Goal: Information Seeking & Learning: Learn about a topic

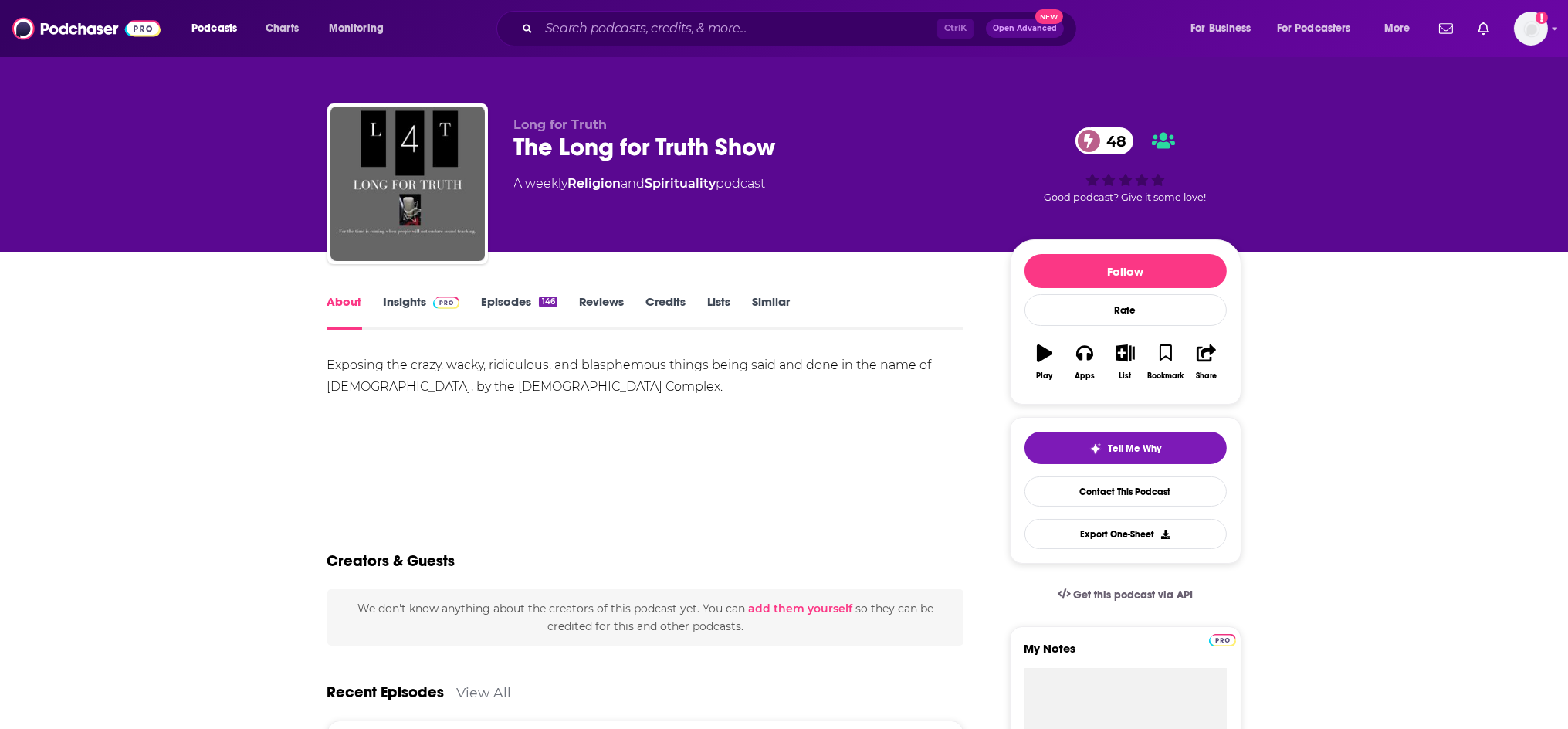
click at [404, 307] on link "Insights" at bounding box center [421, 312] width 77 height 36
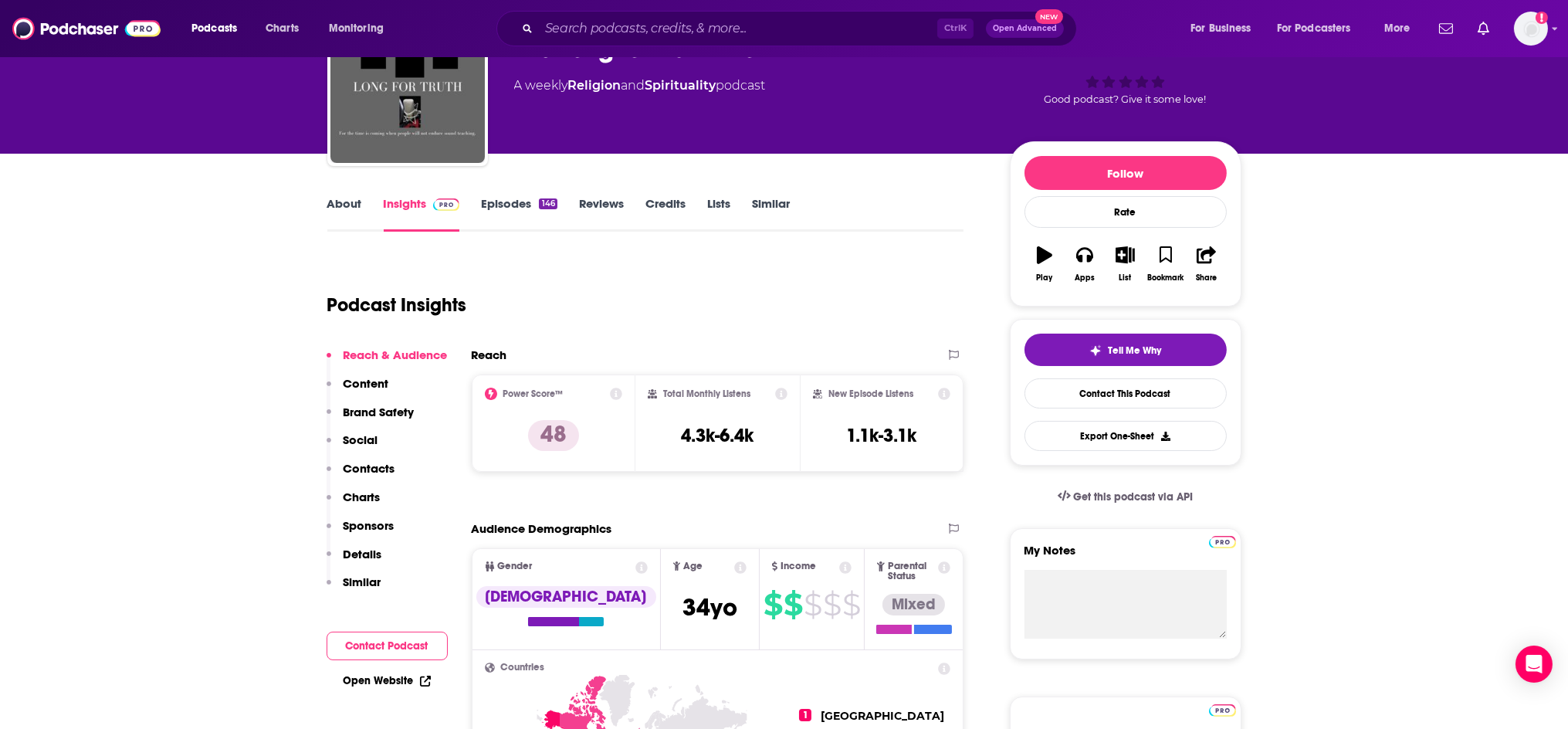
scroll to position [85, 0]
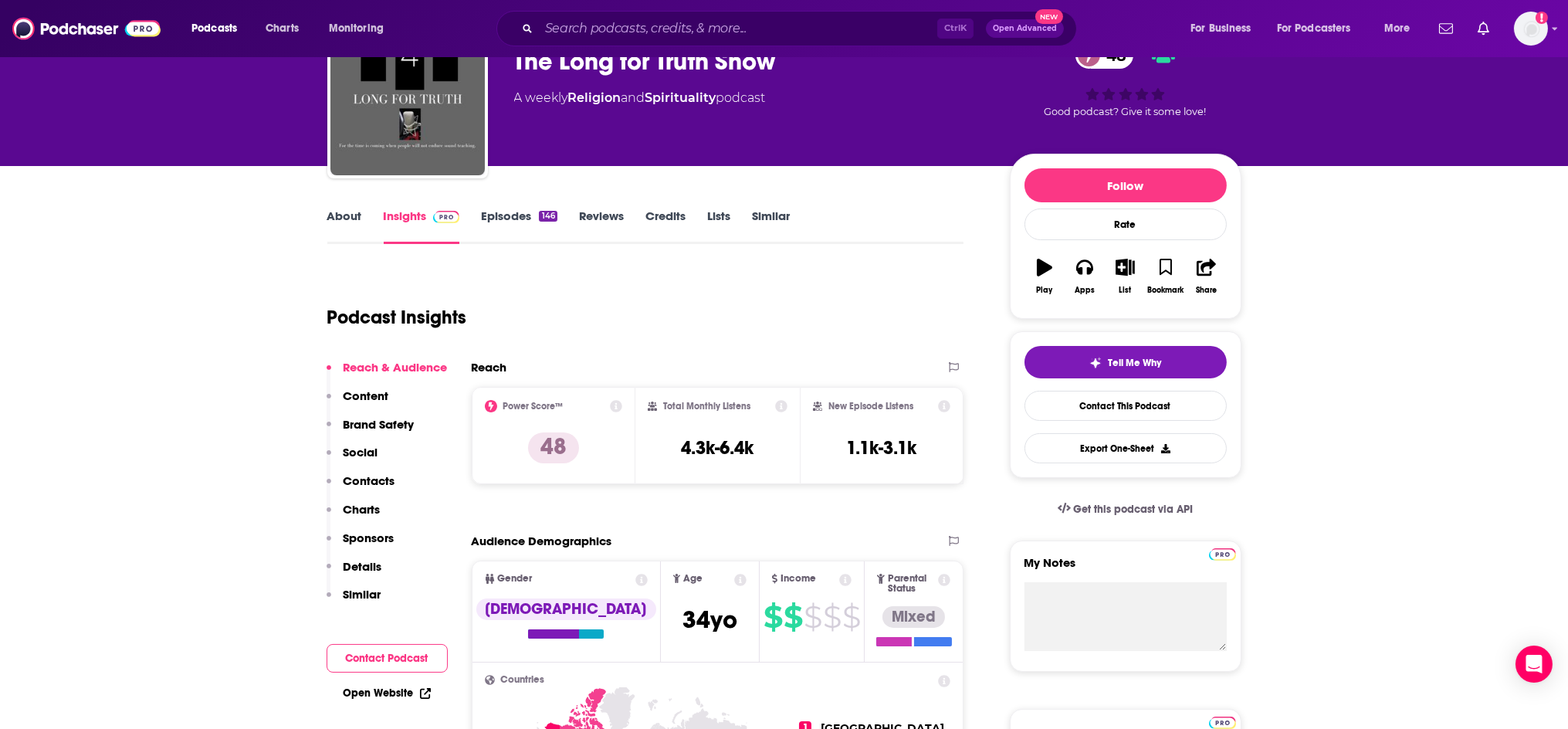
click at [521, 212] on link "Episodes 146" at bounding box center [518, 226] width 76 height 36
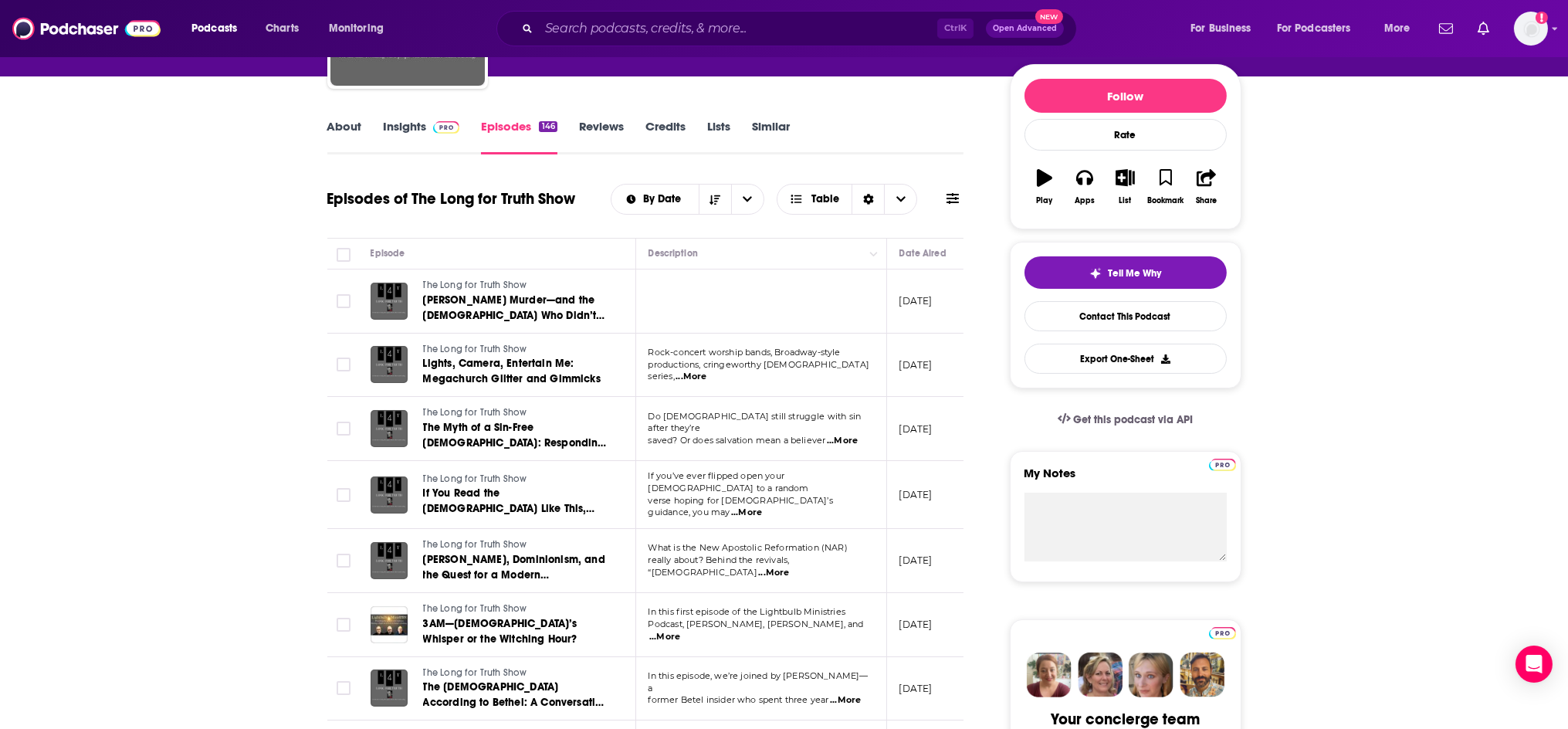
scroll to position [257, 0]
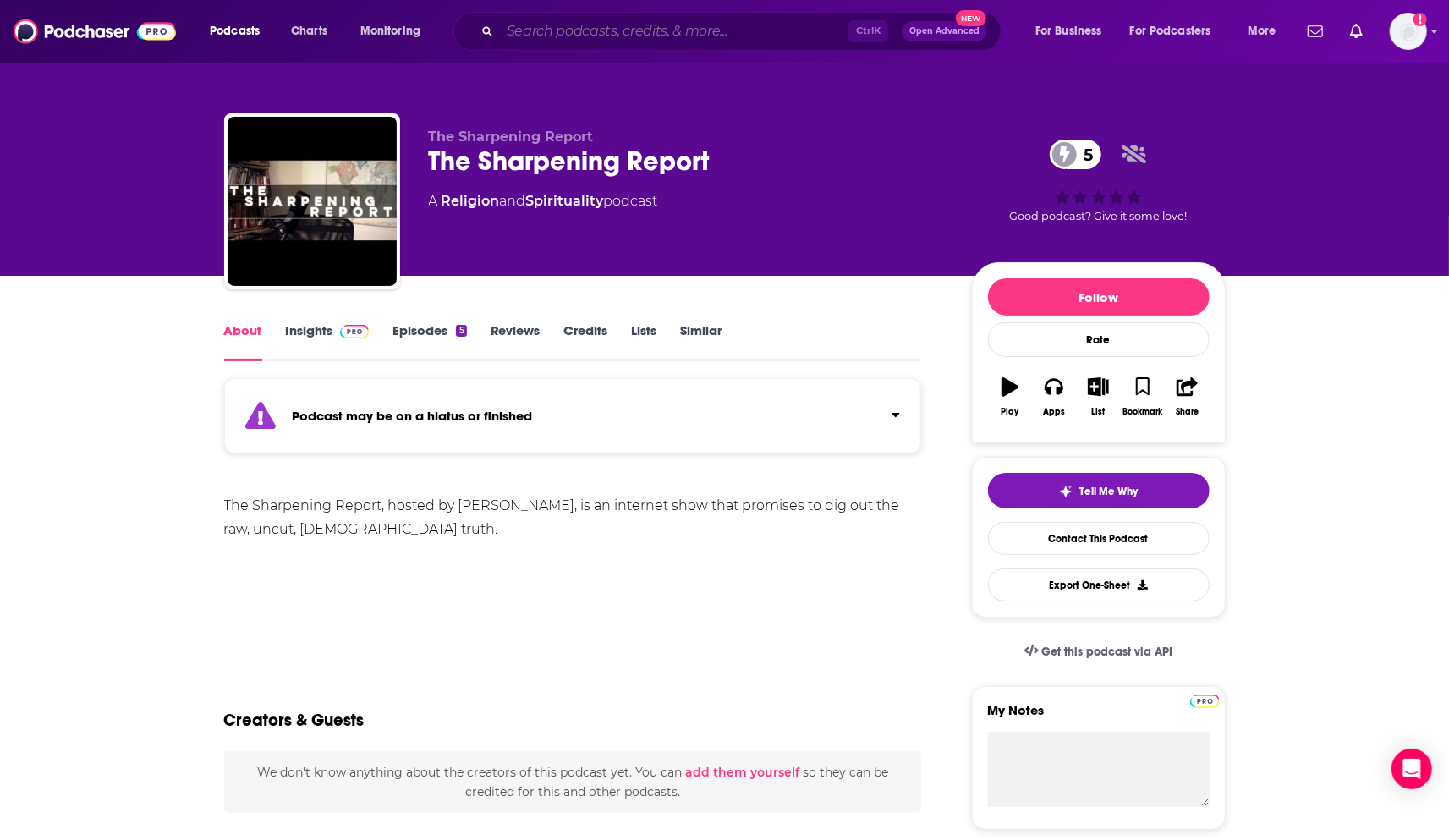
click at [636, 25] on input "Search podcasts, credits, & more..." at bounding box center [674, 31] width 348 height 27
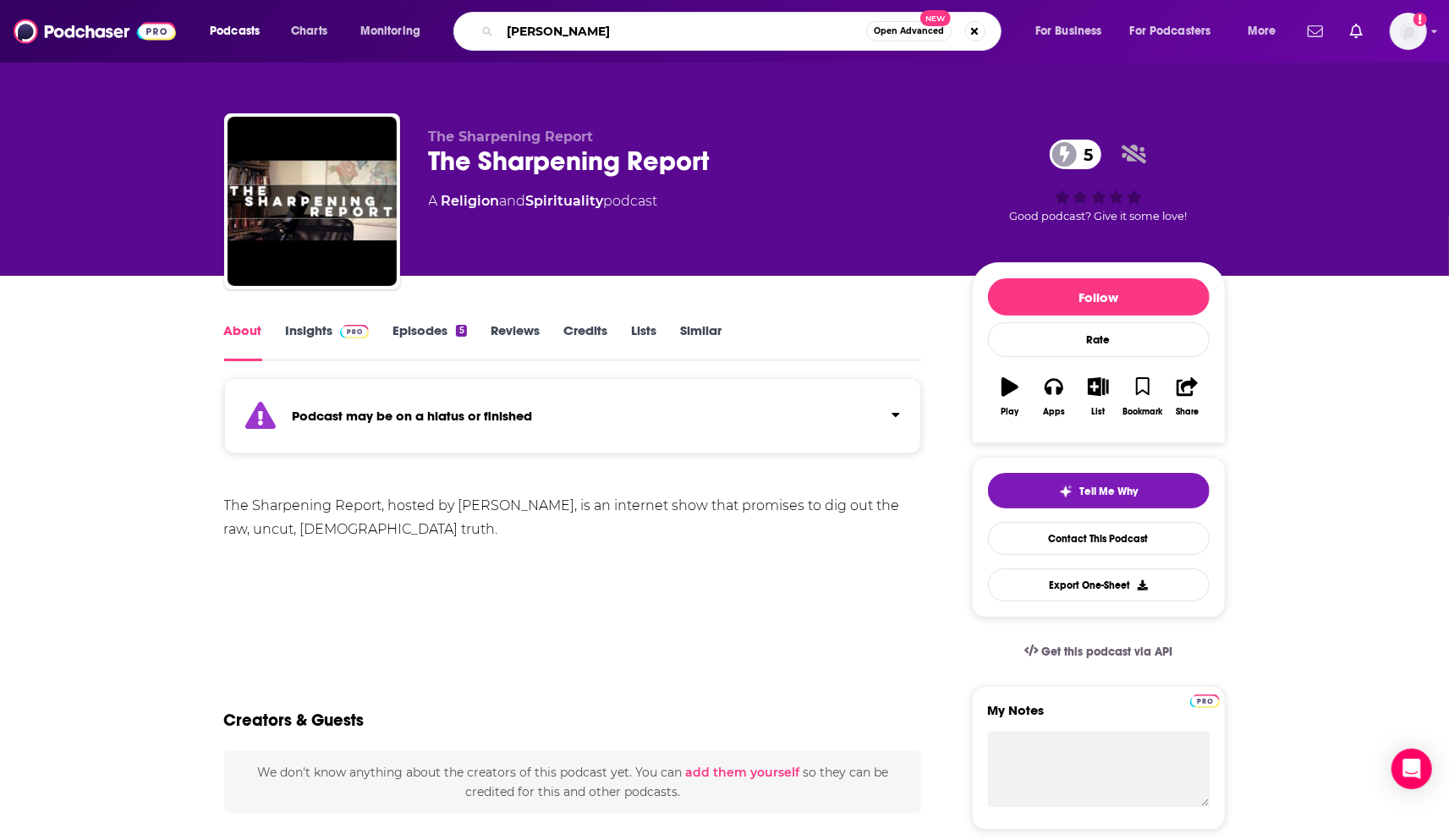
type input "[PERSON_NAME]"
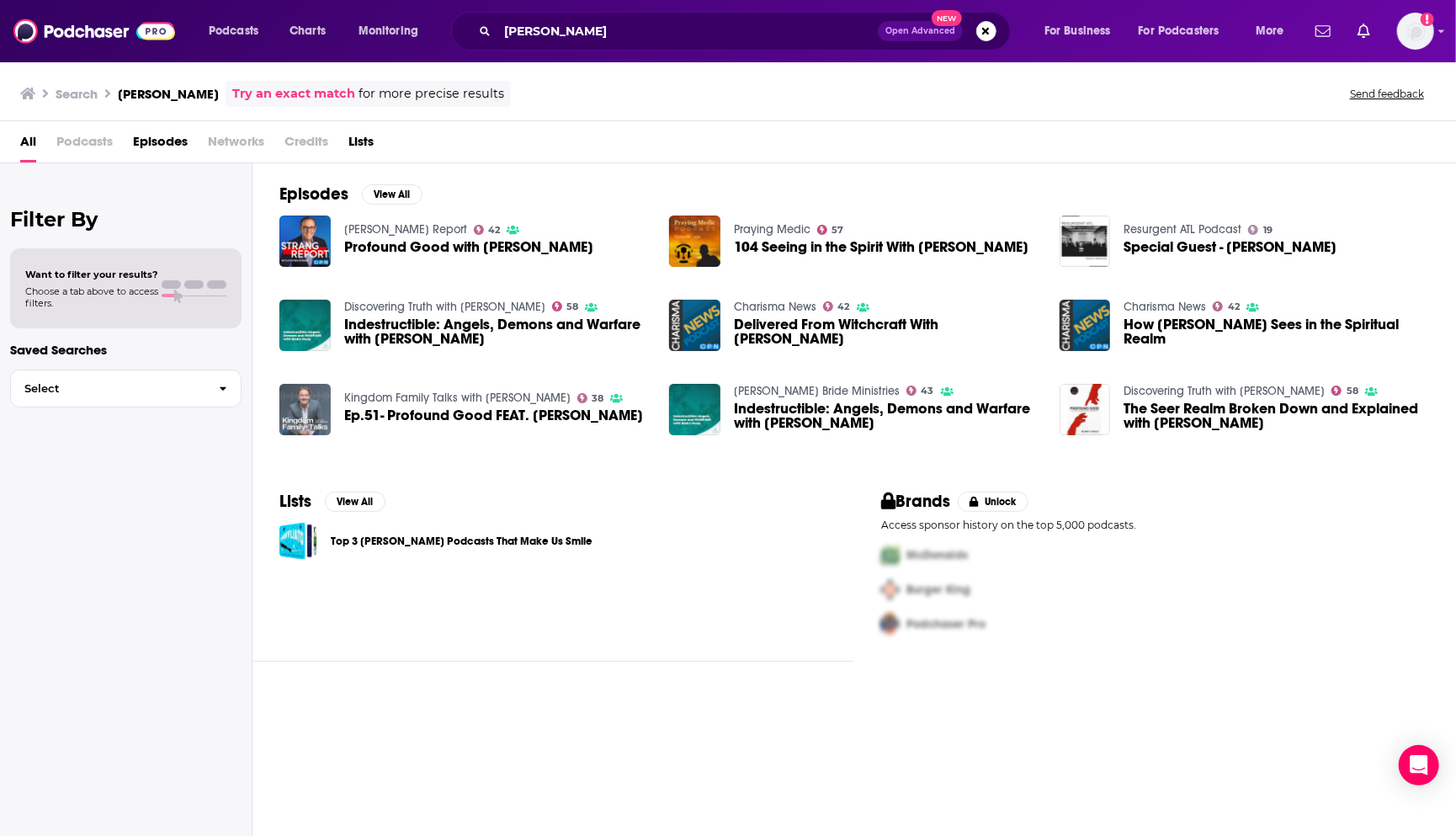
click at [302, 413] on img "Ep.51- Profound Good FEAT. Blake Healy" at bounding box center [305, 409] width 52 height 52
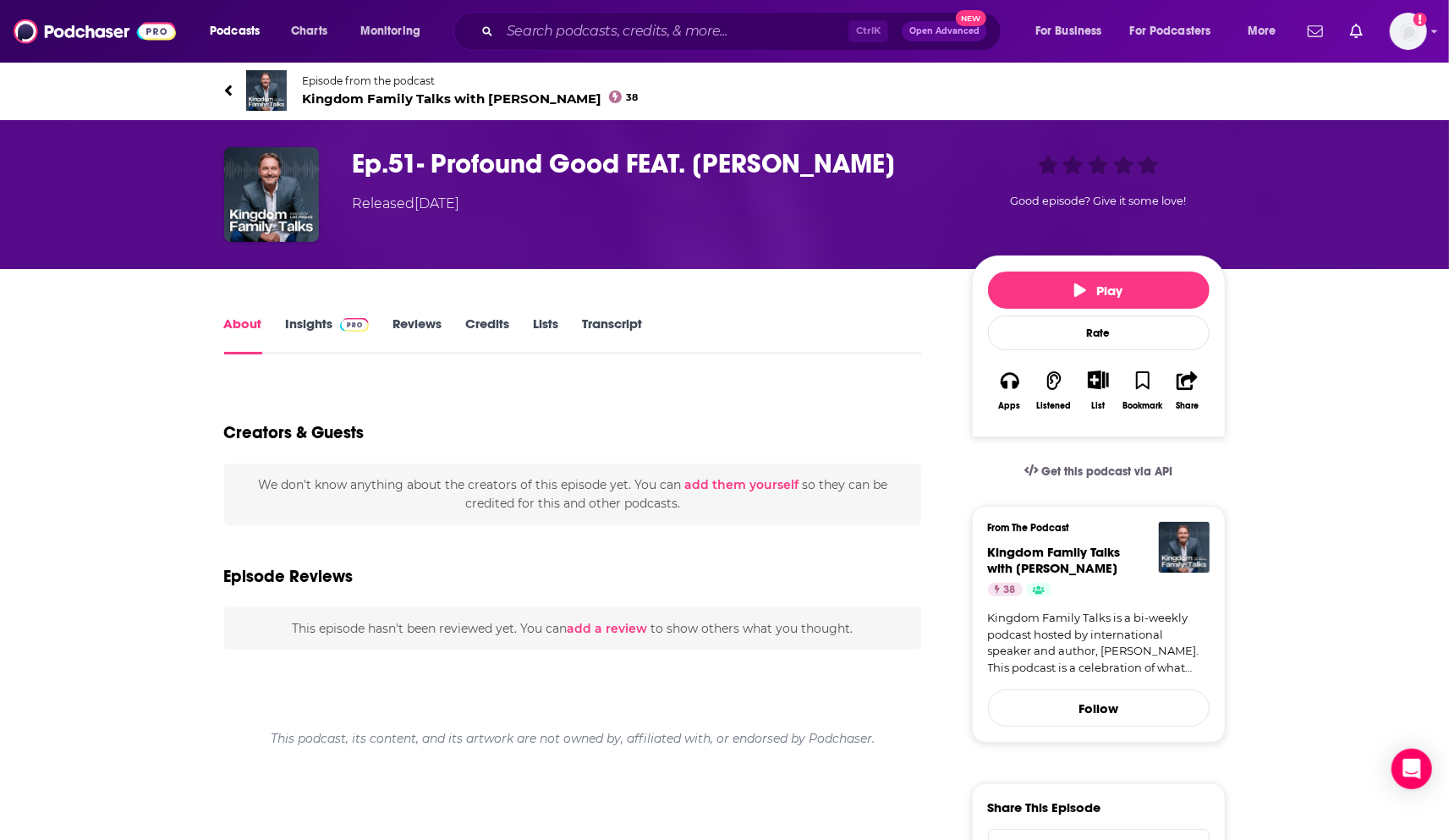
click at [322, 328] on link "Insights" at bounding box center [327, 334] width 84 height 39
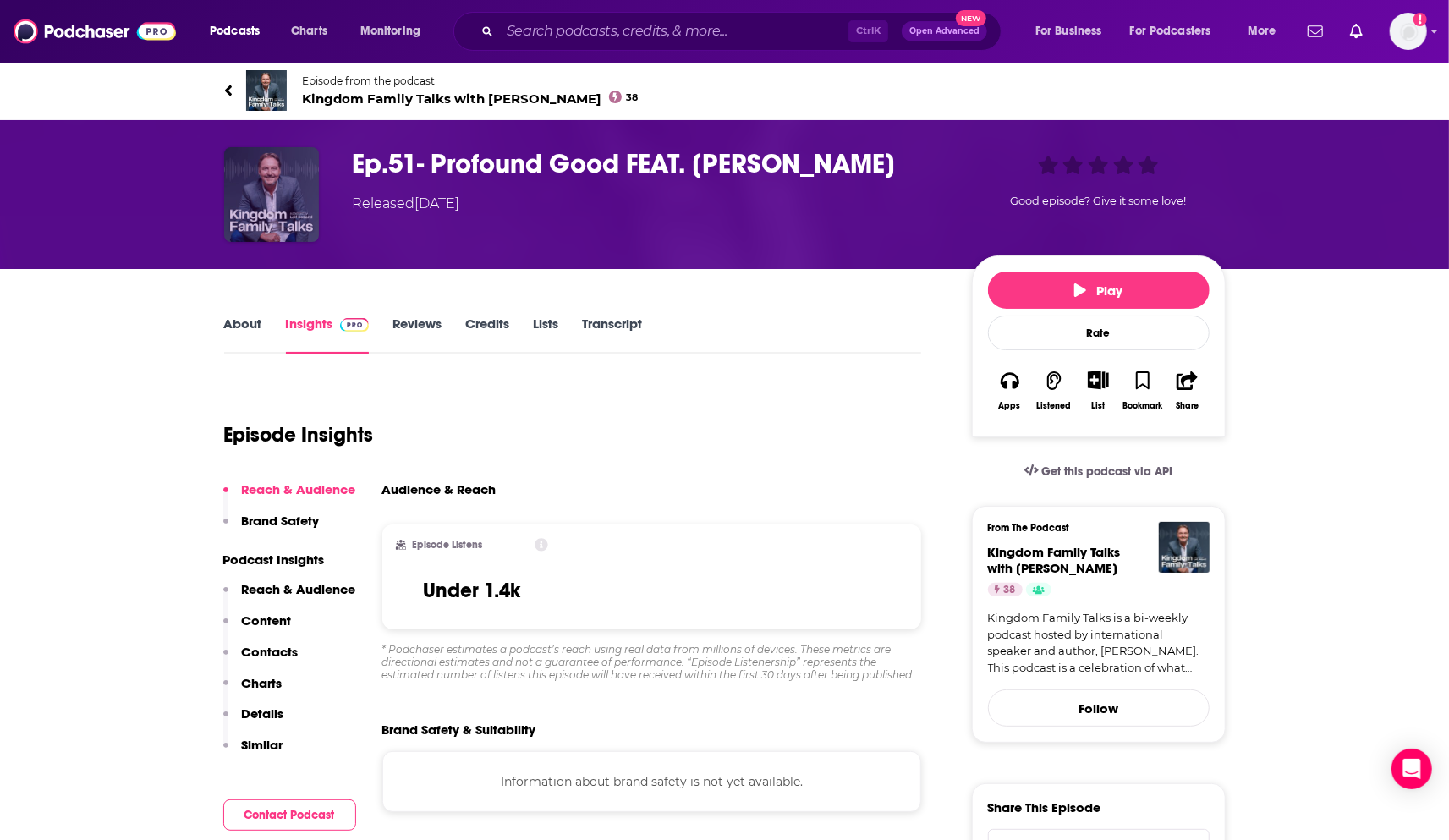
click at [298, 205] on img "Ep.51- Profound Good FEAT. Blake Healy" at bounding box center [271, 194] width 94 height 94
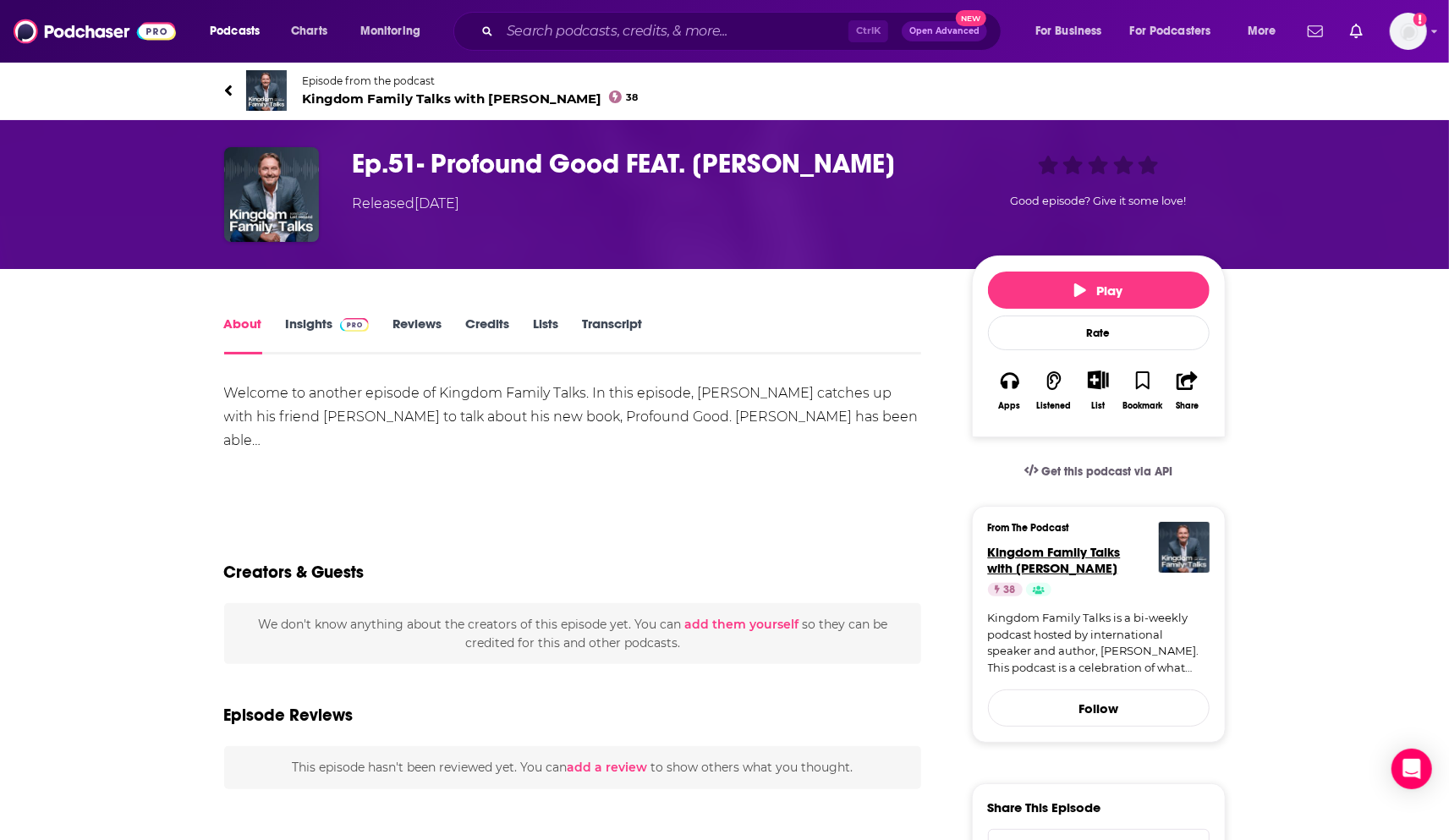
click at [1071, 572] on span "Kingdom Family Talks with [PERSON_NAME]" at bounding box center [1054, 559] width 133 height 32
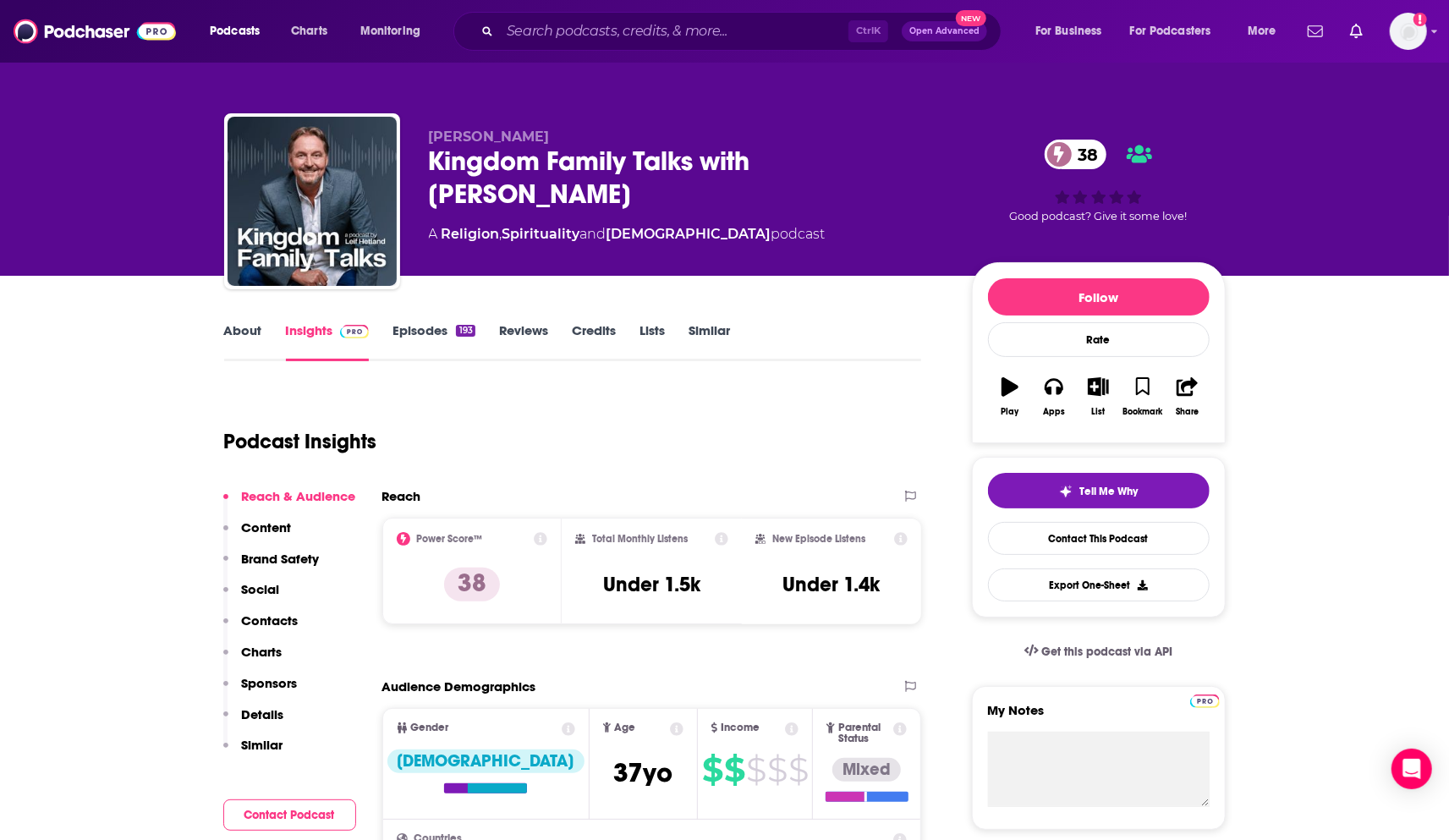
click at [237, 330] on link "About" at bounding box center [243, 341] width 38 height 39
